Goal: Entertainment & Leisure: Browse casually

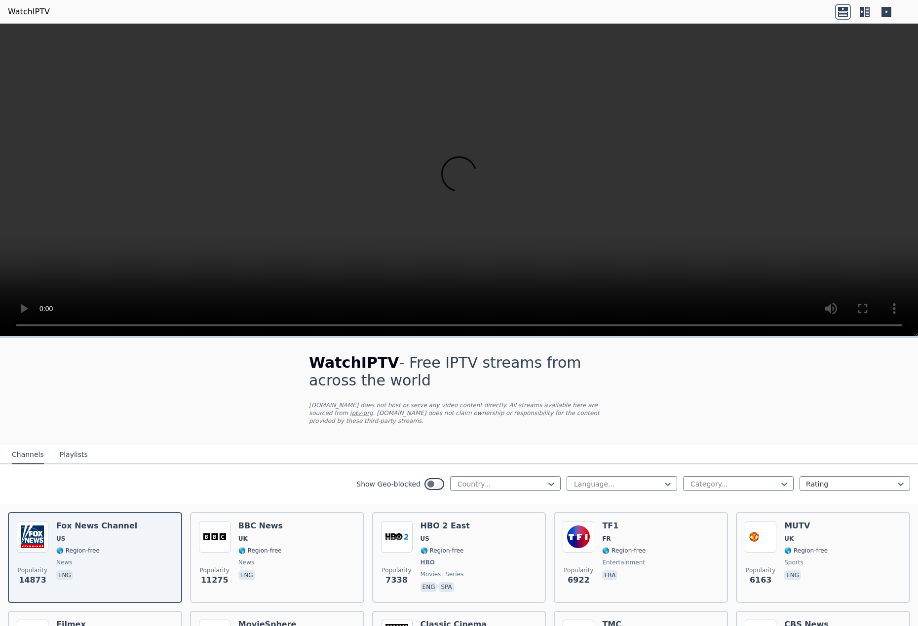
select select "****"
click at [488, 479] on div at bounding box center [501, 484] width 90 height 10
click at [492, 564] on div "[GEOGRAPHIC_DATA]" at bounding box center [505, 566] width 110 height 18
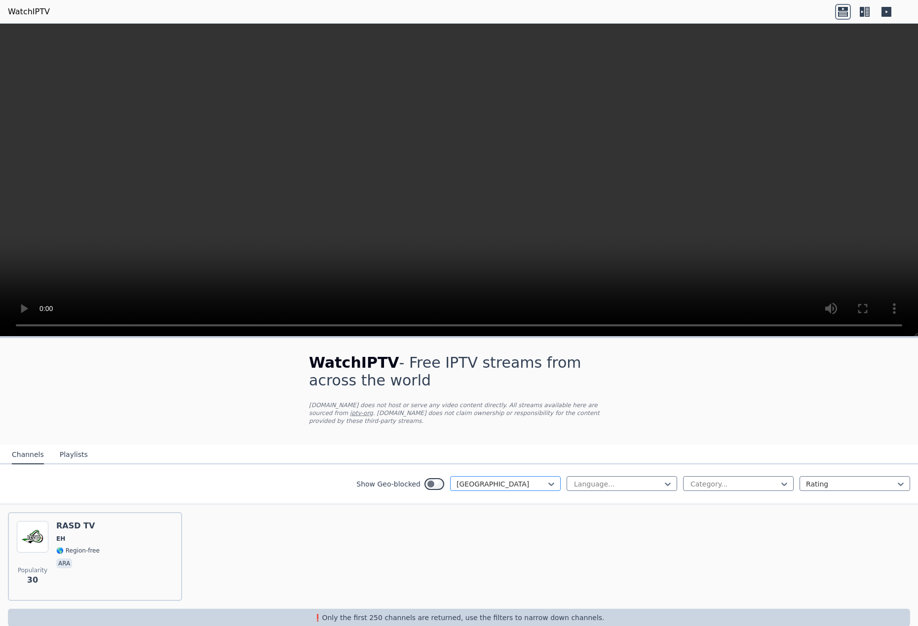
click at [462, 479] on div at bounding box center [501, 484] width 90 height 10
click at [476, 495] on div "[GEOGRAPHIC_DATA]" at bounding box center [505, 504] width 110 height 18
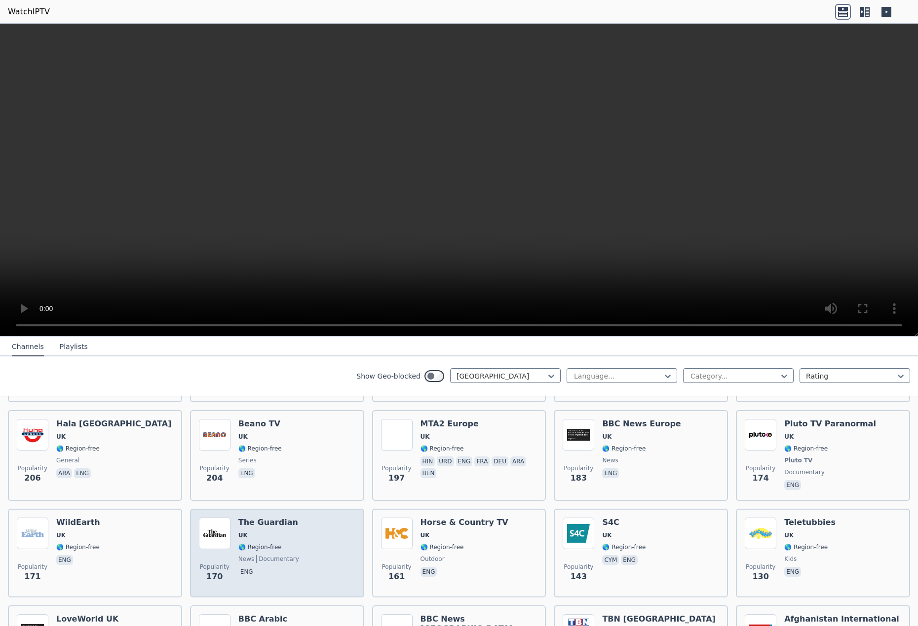
scroll to position [296, 0]
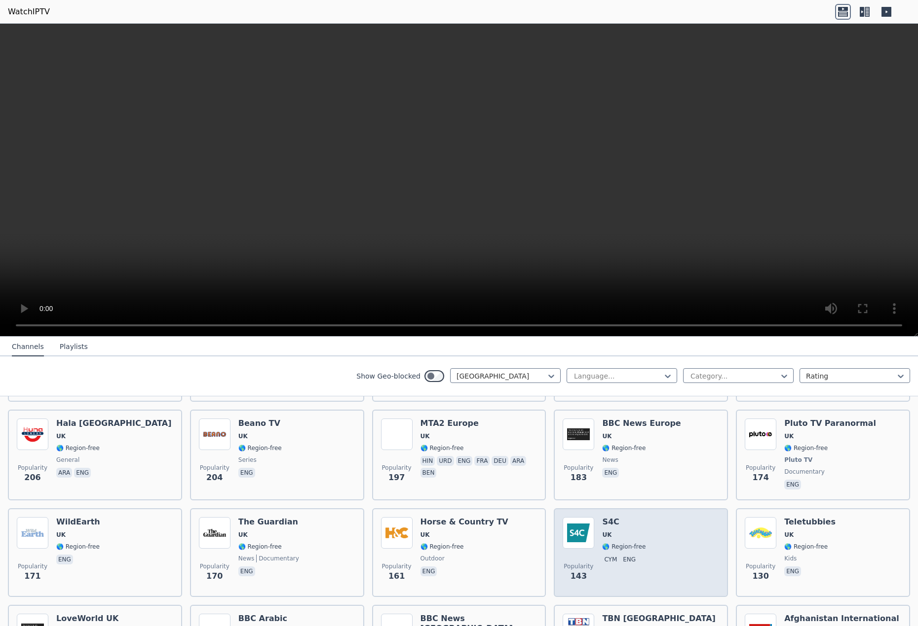
click at [637, 528] on div "Popularity 143 S4C [GEOGRAPHIC_DATA] 🌎 Region-free cym eng" at bounding box center [640, 552] width 156 height 71
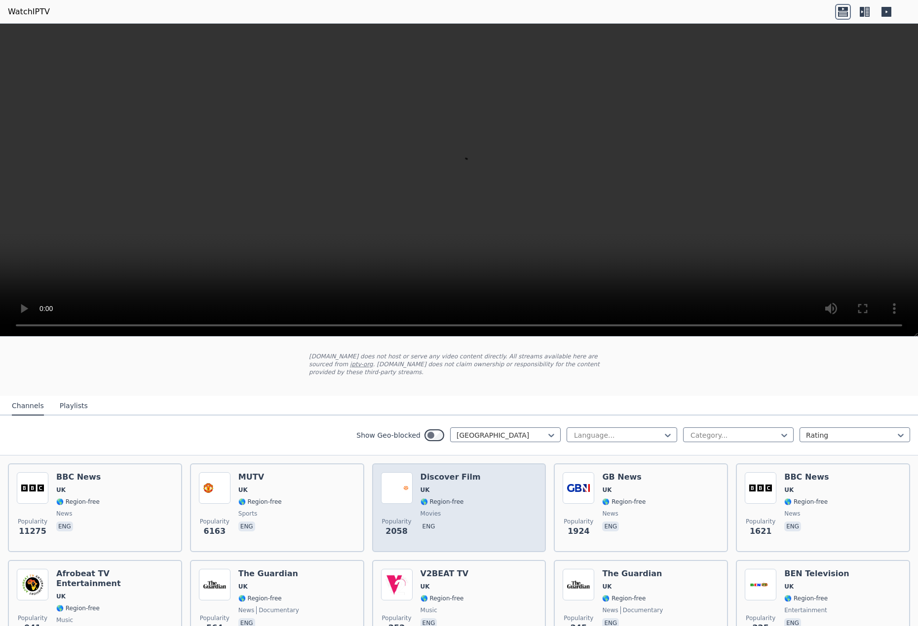
scroll to position [49, 0]
click at [420, 486] on span "UK" at bounding box center [424, 490] width 9 height 8
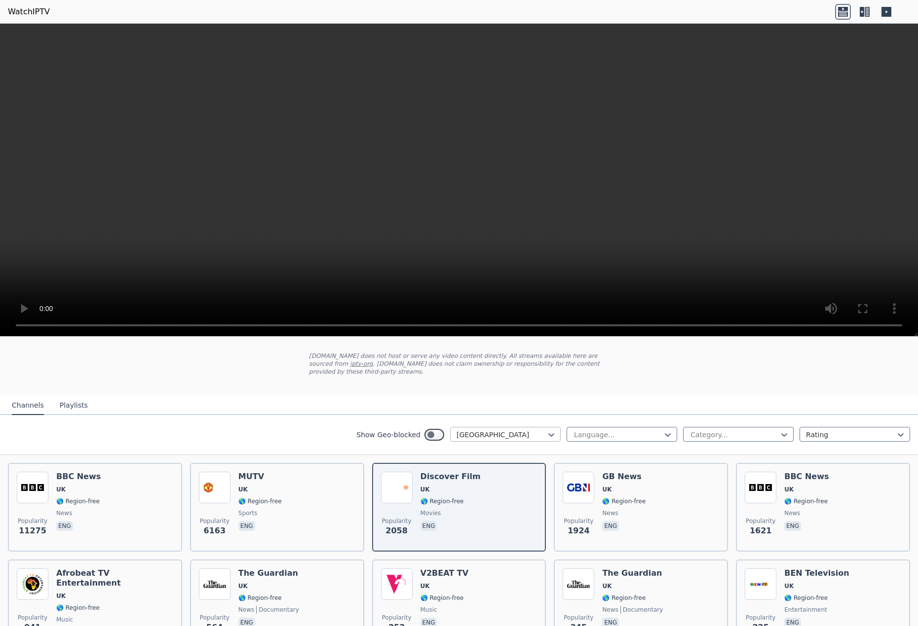
click at [507, 427] on div "[GEOGRAPHIC_DATA]" at bounding box center [505, 434] width 110 height 15
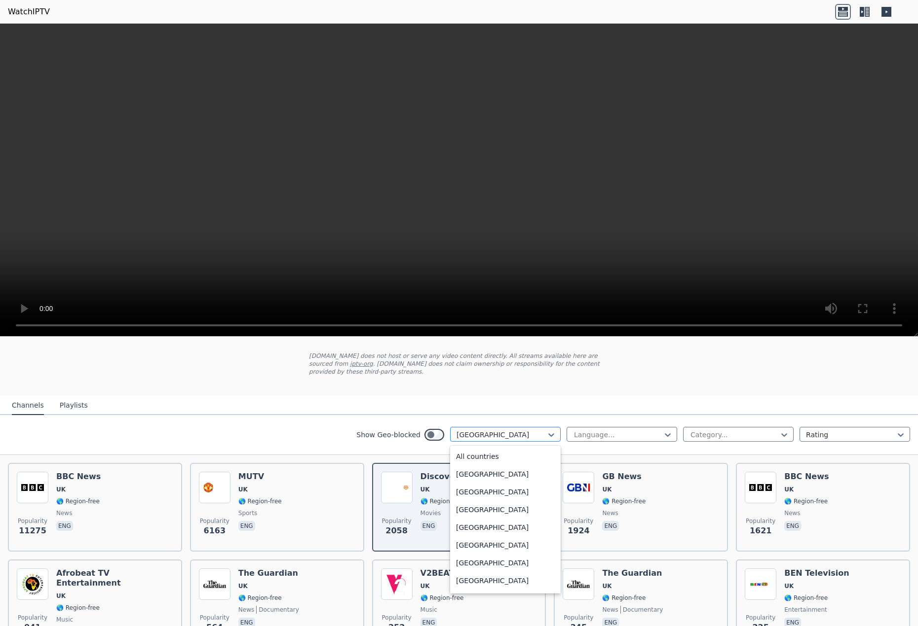
scroll to position [3350, 0]
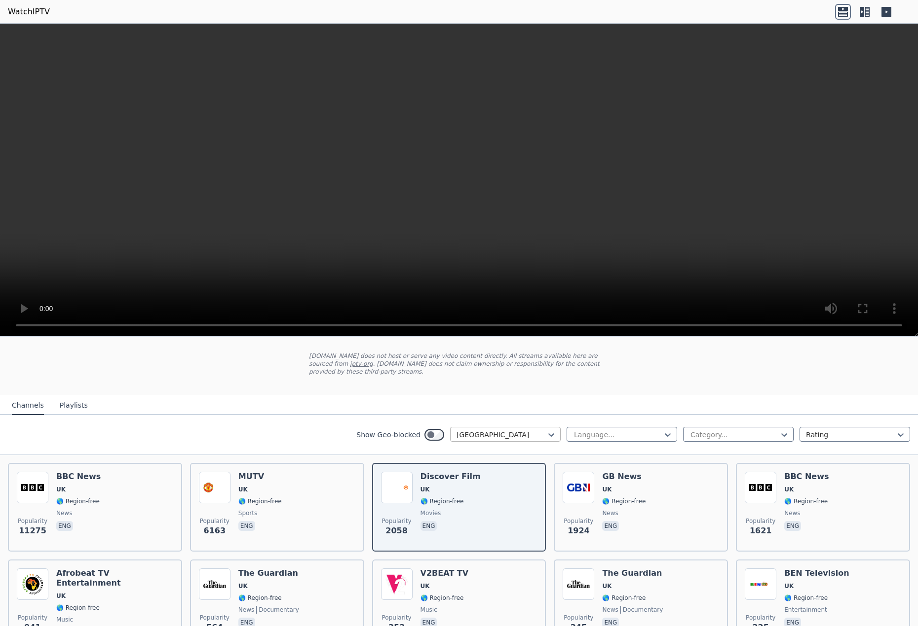
click at [504, 430] on div at bounding box center [501, 435] width 90 height 10
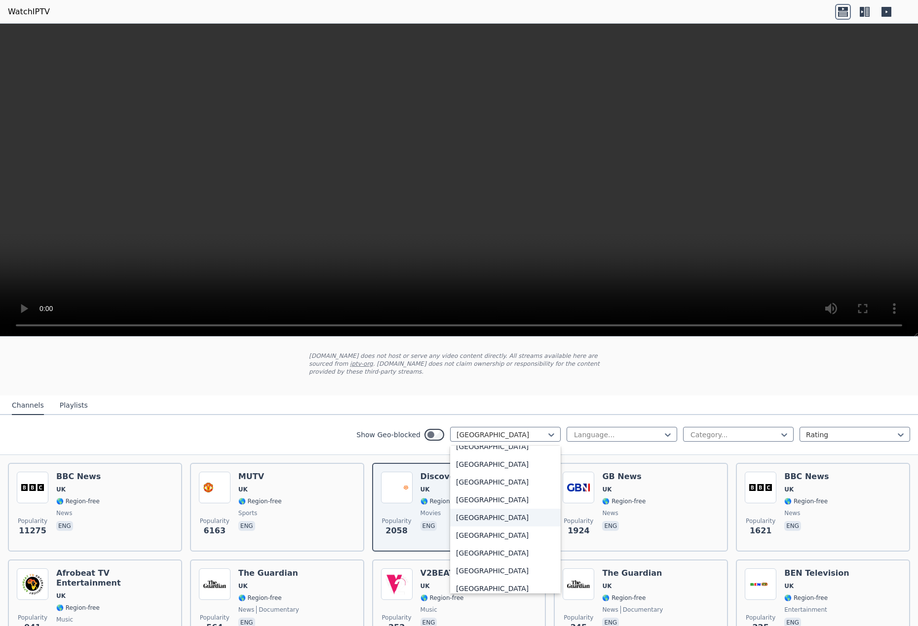
scroll to position [2906, 0]
click at [464, 517] on div "[GEOGRAPHIC_DATA]" at bounding box center [505, 526] width 110 height 18
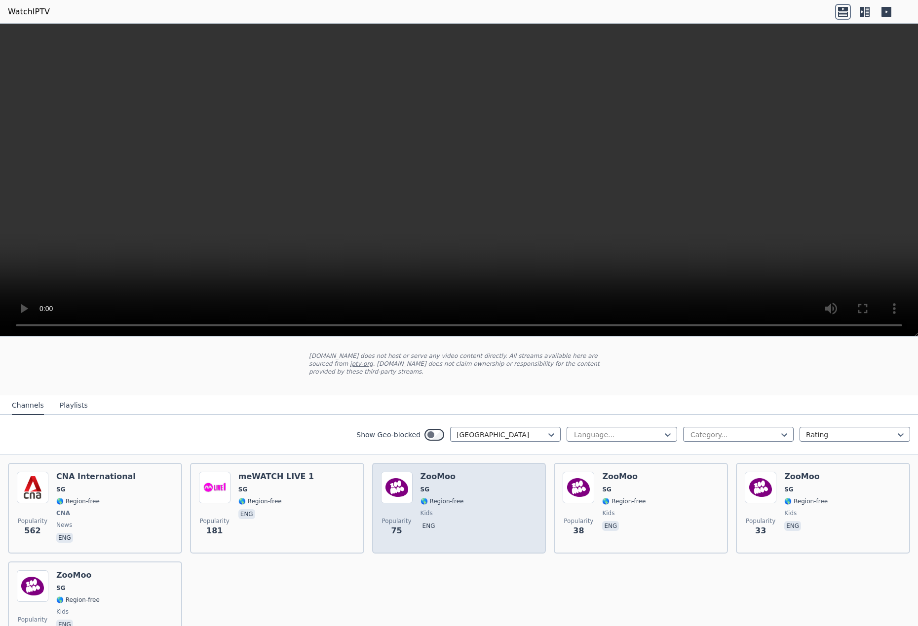
click at [507, 494] on div "Popularity 75 ZooMoo SG 🌎 Region-free kids eng" at bounding box center [459, 508] width 156 height 73
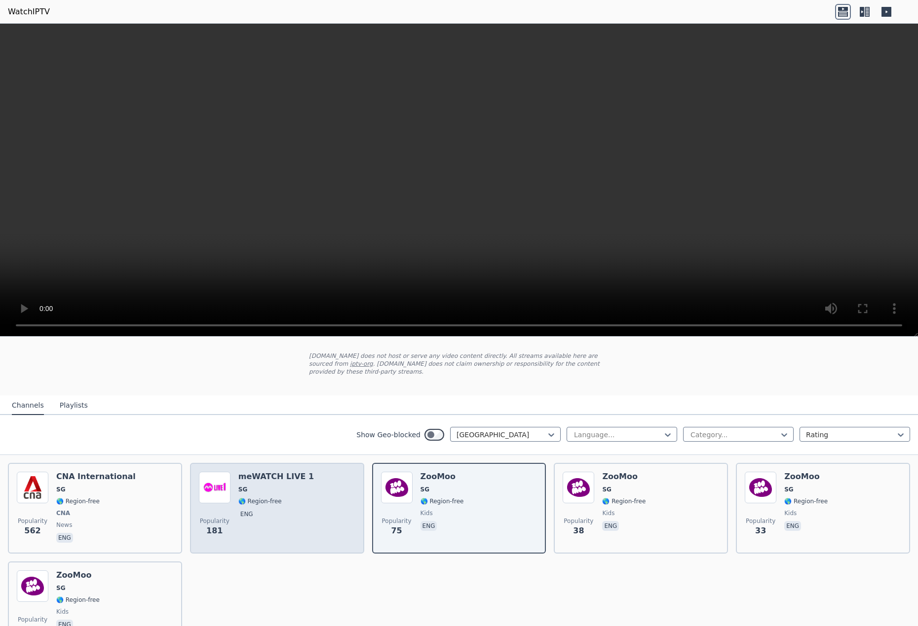
click at [308, 504] on div "Popularity 181 meWATCH LIVE 1 SG 🌎 Region-free eng" at bounding box center [277, 508] width 156 height 73
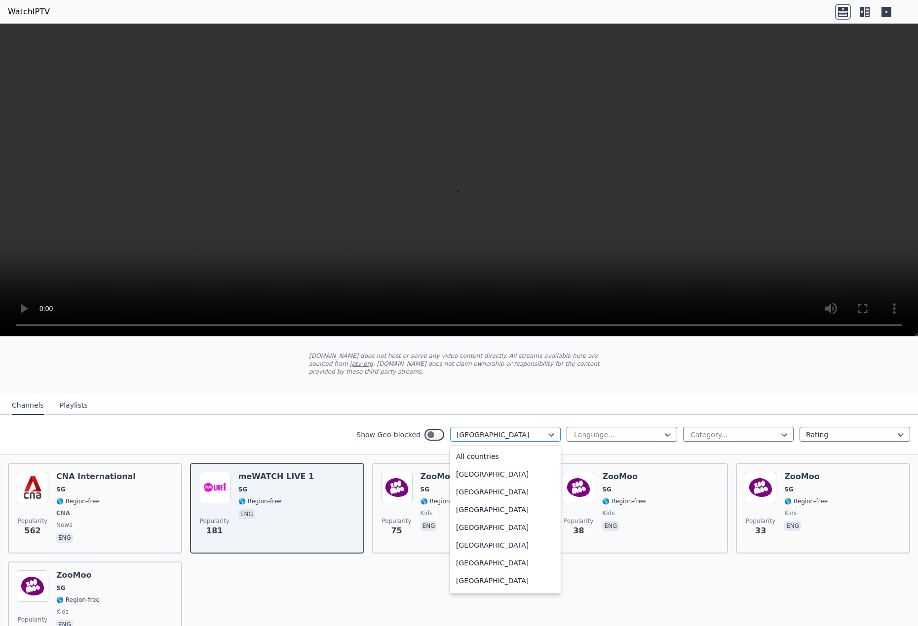
scroll to position [2853, 0]
click at [504, 430] on div at bounding box center [501, 435] width 90 height 10
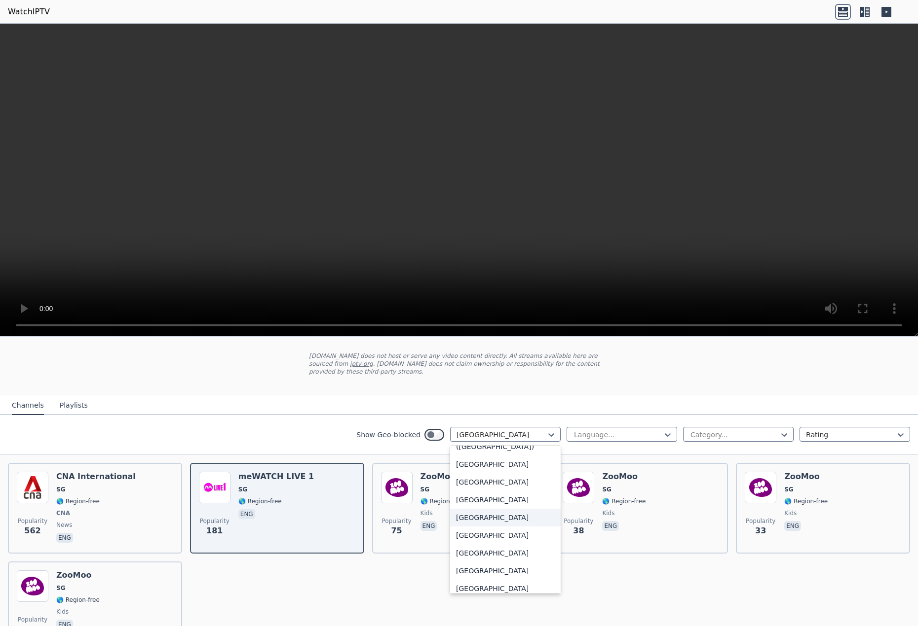
click at [482, 510] on div "[GEOGRAPHIC_DATA]" at bounding box center [505, 518] width 110 height 18
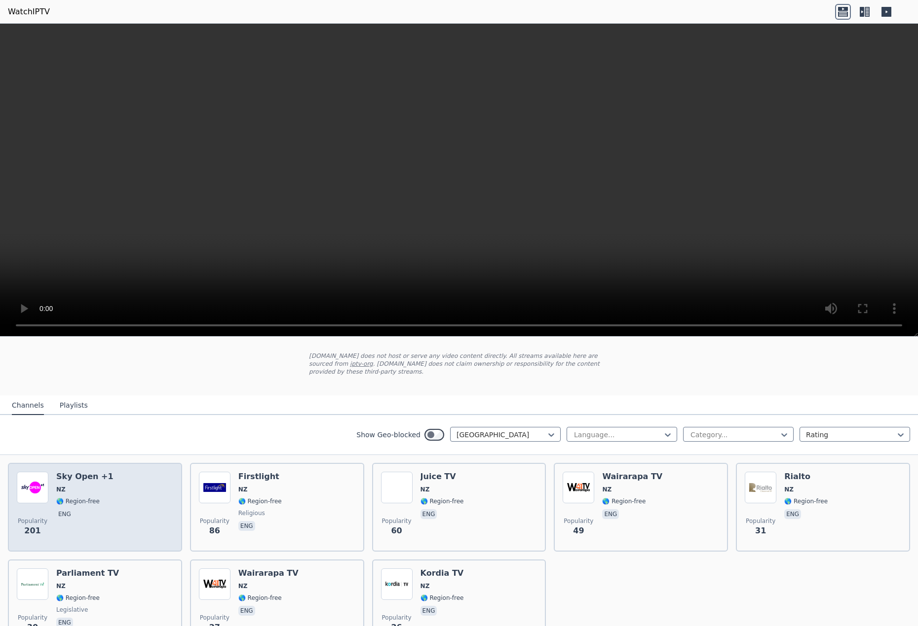
click at [159, 485] on div "Popularity 201 Sky Open +1 NZ 🌎 Region-free eng" at bounding box center [95, 507] width 156 height 71
click at [141, 497] on div "Popularity 201 Sky Open +1 NZ 🌎 Region-free eng" at bounding box center [95, 507] width 156 height 71
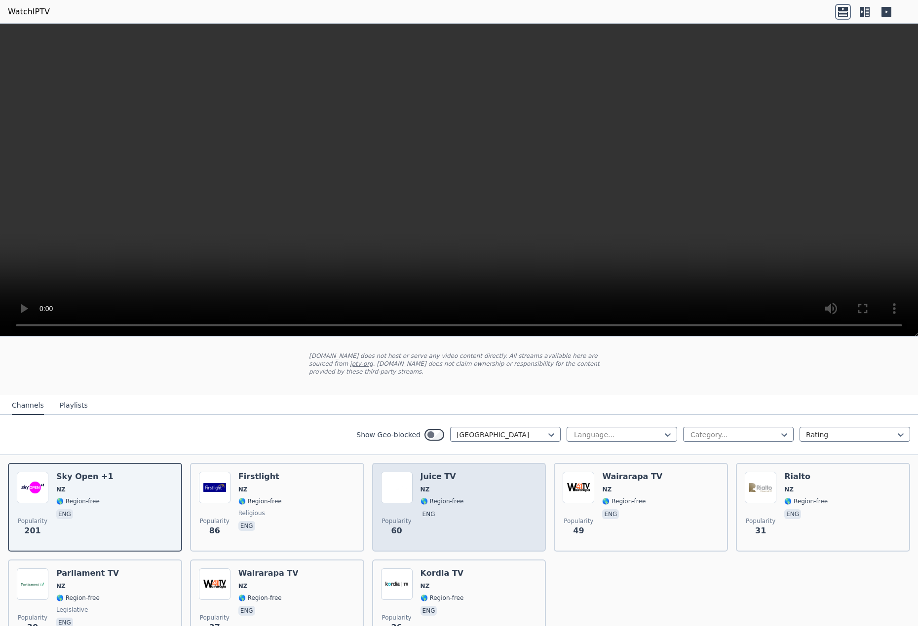
click at [479, 477] on div "Popularity 60 Juice TV NZ 🌎 Region-free eng" at bounding box center [459, 507] width 156 height 71
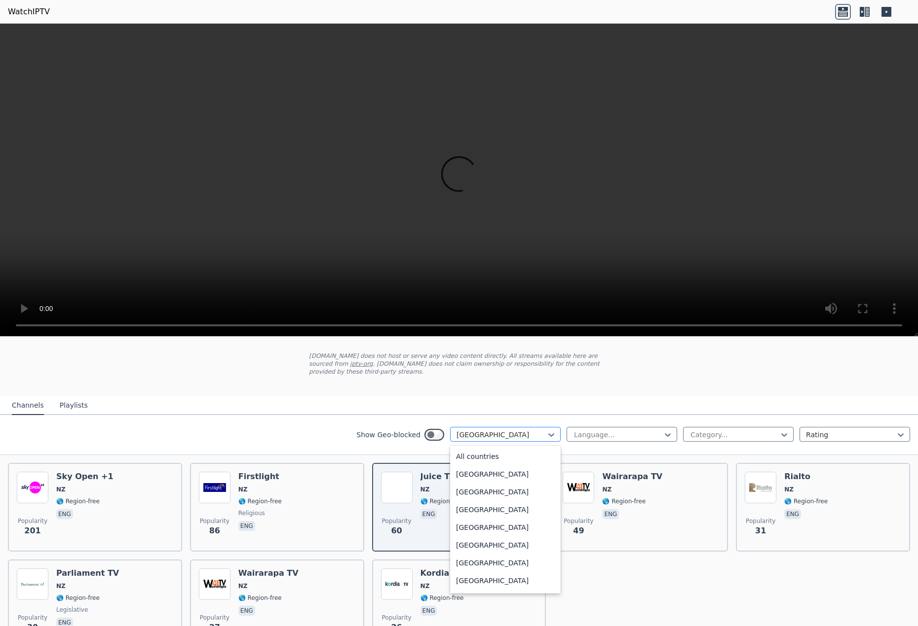
scroll to position [2249, 0]
click at [514, 430] on div at bounding box center [501, 435] width 90 height 10
click at [490, 499] on div "[GEOGRAPHIC_DATA] ([GEOGRAPHIC_DATA])" at bounding box center [505, 503] width 110 height 28
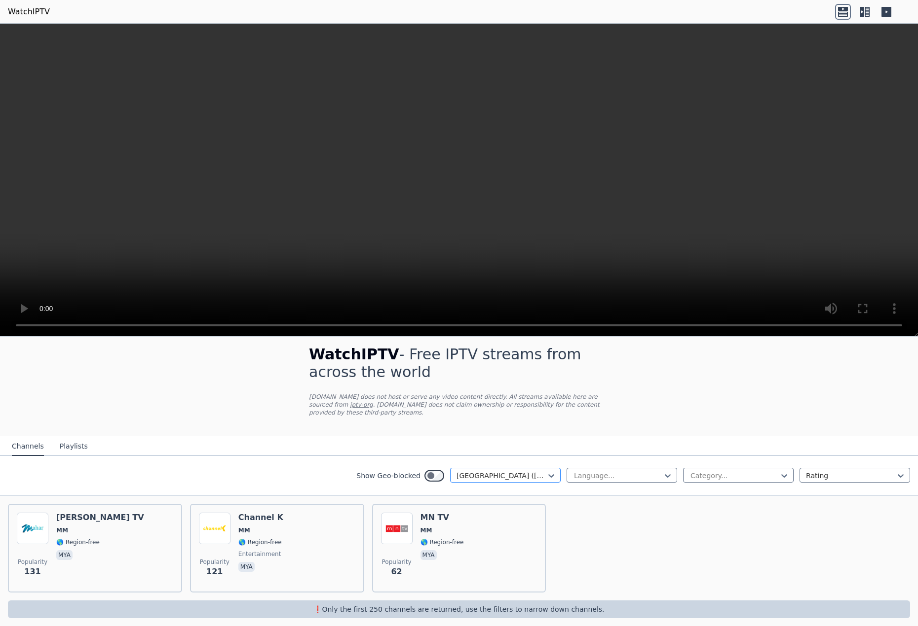
scroll to position [9, 0]
click at [501, 471] on div at bounding box center [501, 476] width 90 height 10
click at [468, 499] on div "[GEOGRAPHIC_DATA]" at bounding box center [505, 499] width 110 height 18
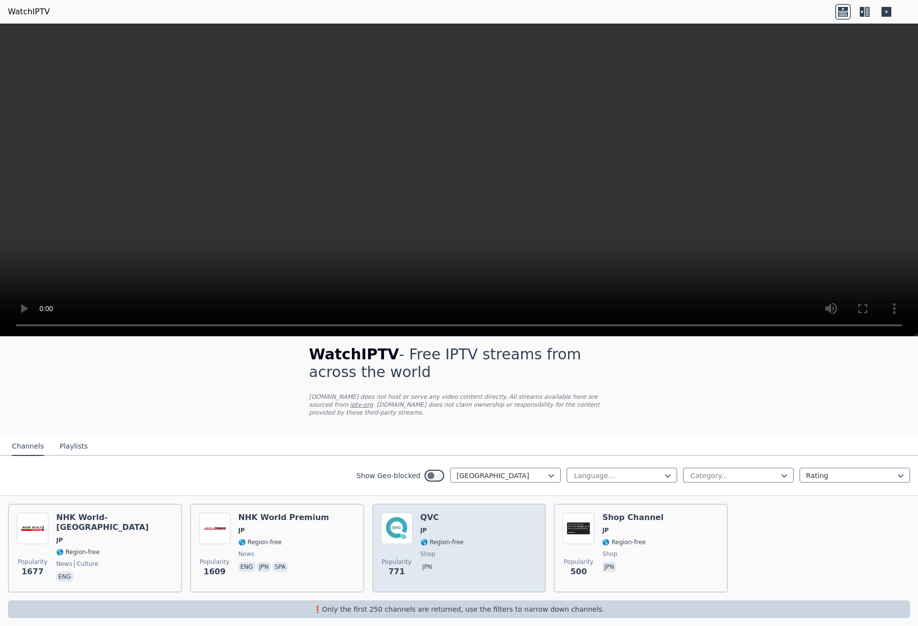
click at [499, 525] on div "Popularity 771 QVC JP 🌎 Region-free shop jpn" at bounding box center [459, 548] width 156 height 71
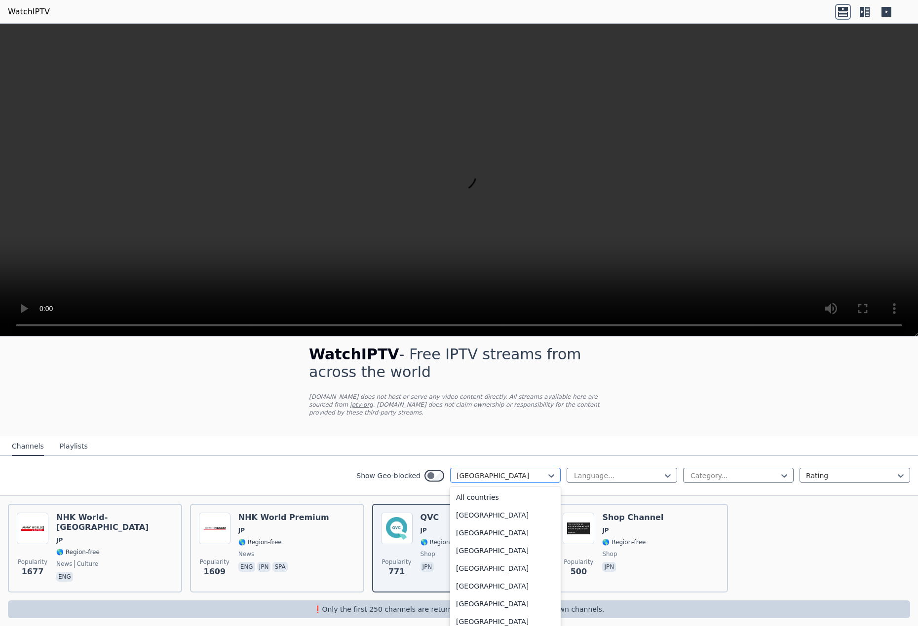
click at [477, 471] on div at bounding box center [501, 476] width 90 height 10
